Goal: Task Accomplishment & Management: Manage account settings

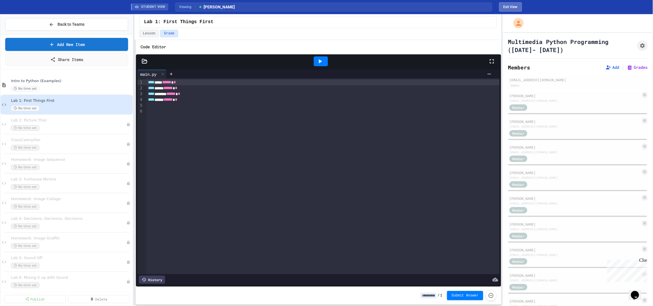
click at [518, 4] on button "Exit View" at bounding box center [510, 6] width 23 height 9
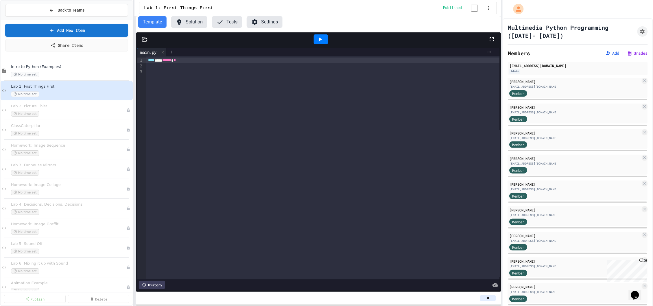
click at [272, 20] on button "Settings" at bounding box center [265, 22] width 36 height 12
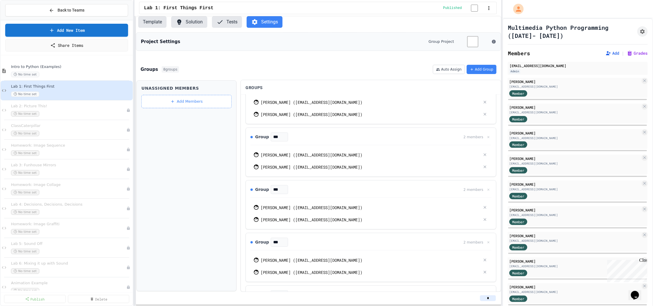
scroll to position [36, 0]
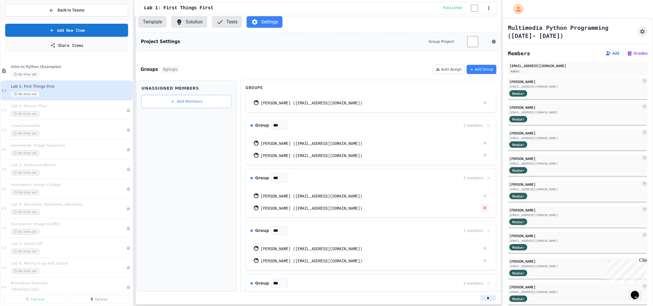
click at [485, 209] on icon at bounding box center [485, 208] width 3 height 3
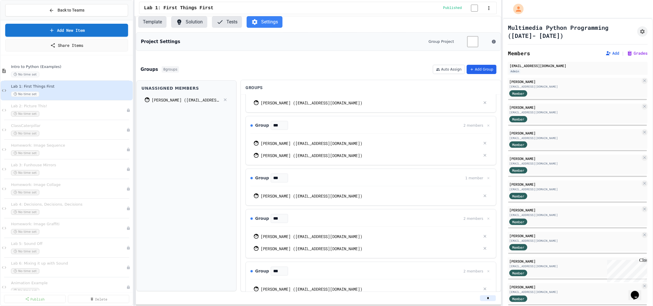
click at [479, 74] on button "Add Group" at bounding box center [482, 69] width 30 height 9
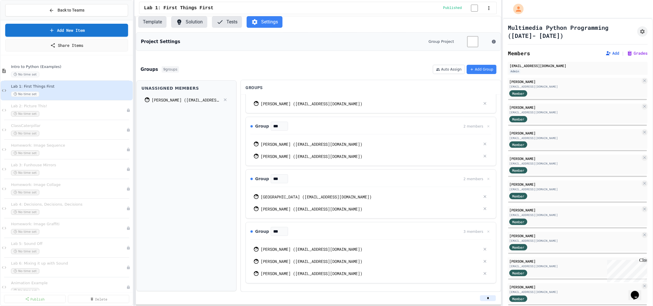
scroll to position [0, 0]
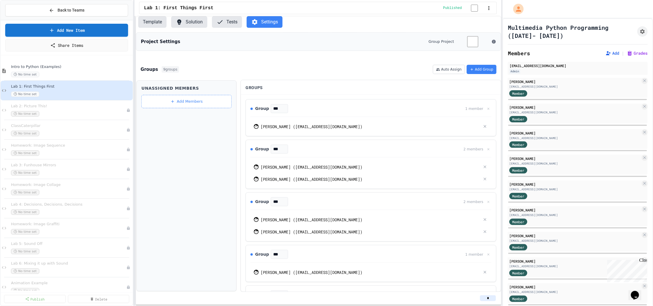
click at [311, 70] on div "Groups 9 groups Auto Assign Add Group" at bounding box center [318, 69] width 365 height 14
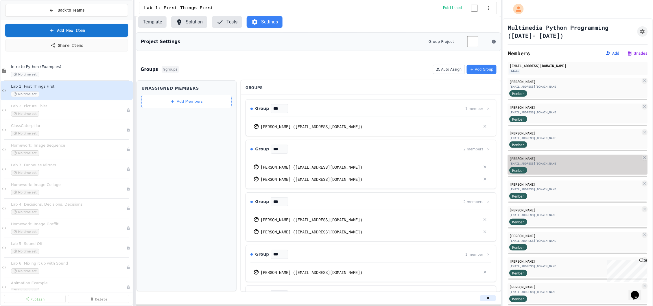
click at [575, 167] on div "Member" at bounding box center [575, 169] width 131 height 7
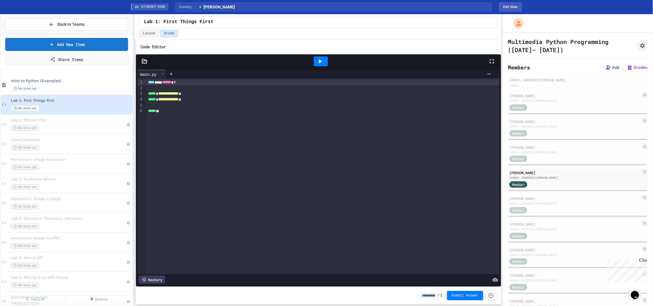
scroll to position [229, 0]
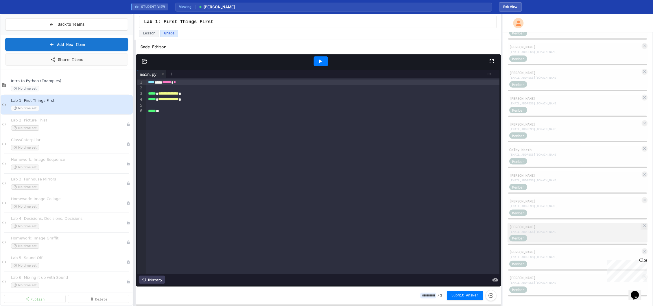
click at [538, 230] on div "[EMAIL_ADDRESS][DOMAIN_NAME]" at bounding box center [575, 232] width 131 height 4
click at [454, 46] on div "Code Editor" at bounding box center [318, 47] width 365 height 14
click at [516, 6] on button "Exit View" at bounding box center [510, 6] width 23 height 9
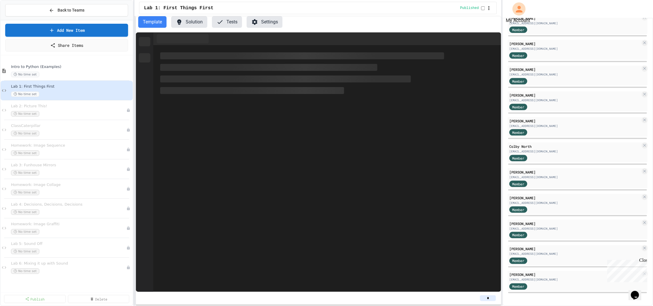
scroll to position [215, 0]
